Goal: Transaction & Acquisition: Purchase product/service

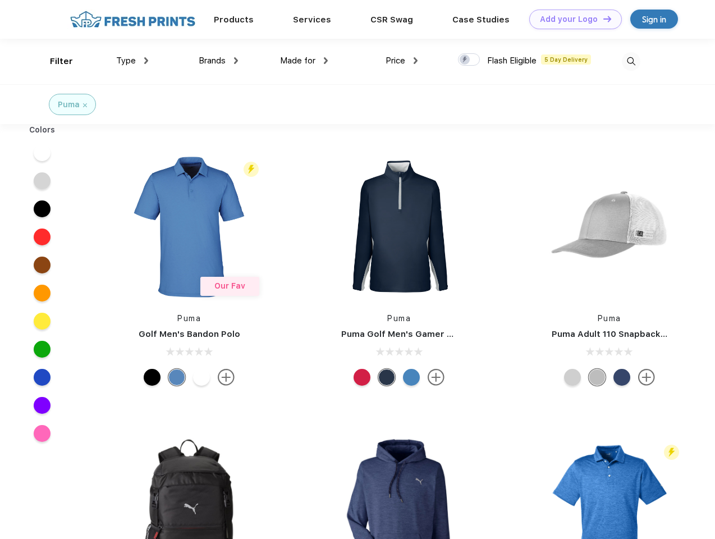
scroll to position [1, 0]
click at [571, 19] on link "Add your Logo Design Tool" at bounding box center [575, 20] width 93 height 20
click at [0, 0] on div "Design Tool" at bounding box center [0, 0] width 0 height 0
click at [602, 19] on link "Add your Logo Design Tool" at bounding box center [575, 20] width 93 height 20
click at [54, 61] on div "Filter" at bounding box center [61, 61] width 23 height 13
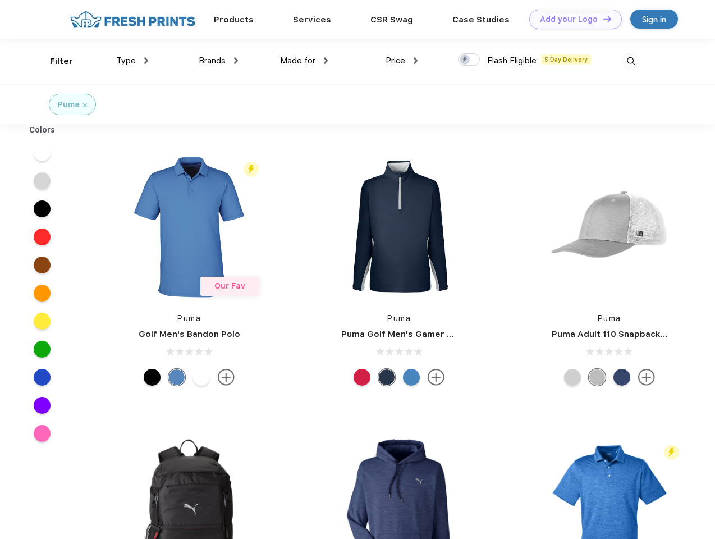
click at [132, 61] on span "Type" at bounding box center [126, 61] width 20 height 10
click at [218, 61] on span "Brands" at bounding box center [212, 61] width 27 height 10
click at [304, 61] on span "Made for" at bounding box center [297, 61] width 35 height 10
click at [402, 61] on span "Price" at bounding box center [396, 61] width 20 height 10
click at [469, 60] on div at bounding box center [469, 59] width 22 height 12
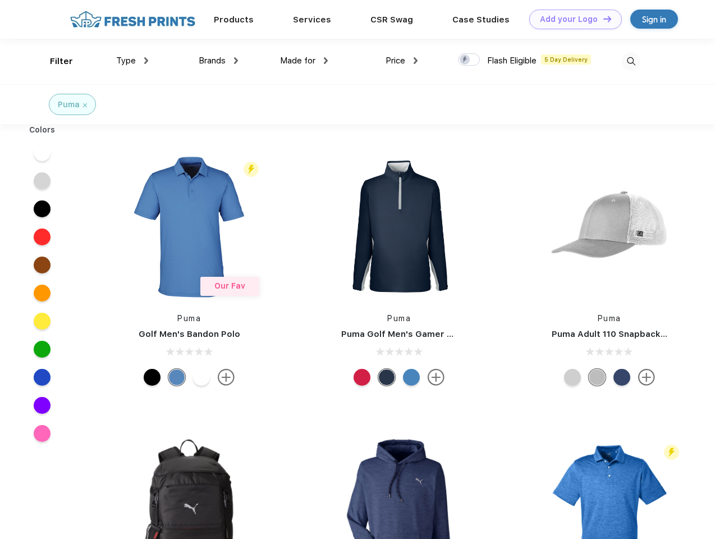
click at [465, 60] on input "checkbox" at bounding box center [461, 56] width 7 height 7
click at [631, 61] on img at bounding box center [631, 61] width 19 height 19
